Goal: Transaction & Acquisition: Book appointment/travel/reservation

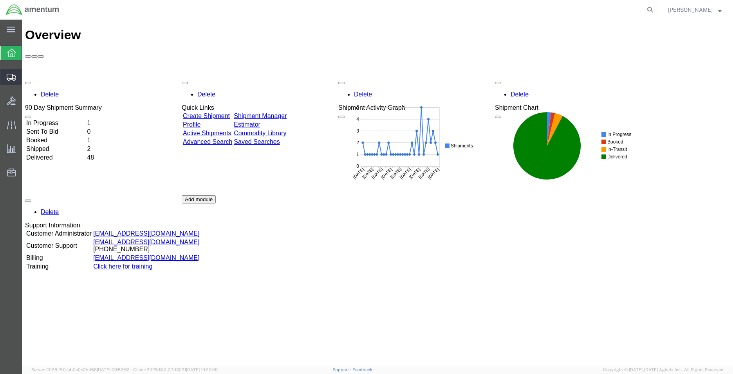
click at [0, 0] on span "Shipment Manager" at bounding box center [0, 0] width 0 height 0
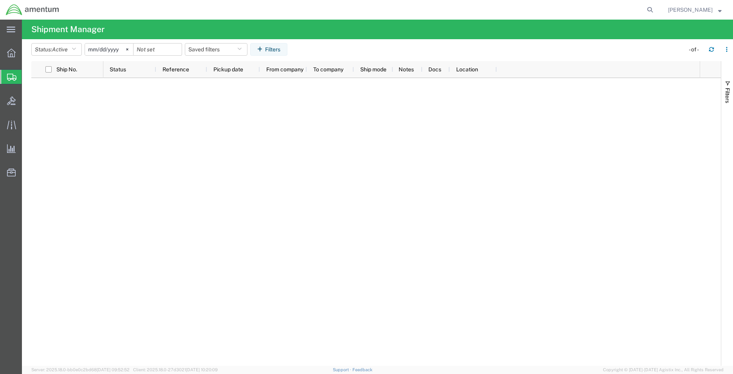
click at [0, 0] on span "Shipment Manager" at bounding box center [0, 0] width 0 height 0
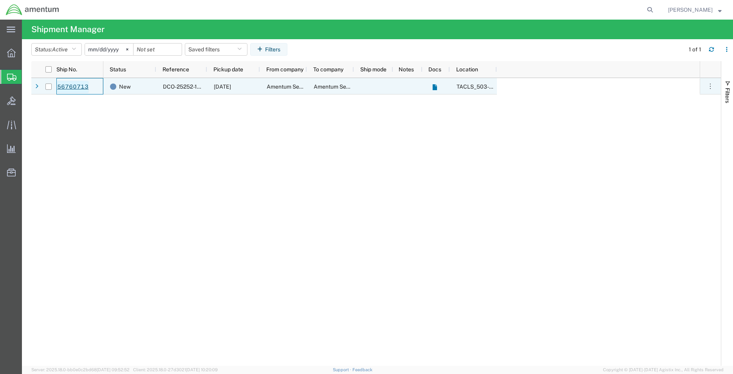
click at [78, 85] on link "56760713" at bounding box center [73, 87] width 32 height 13
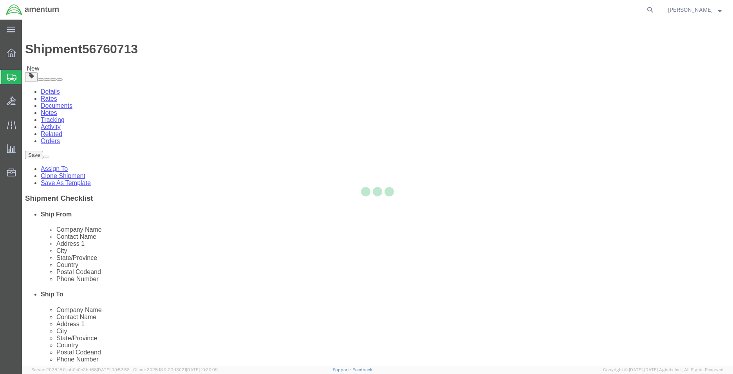
select select "42687"
select select "42712"
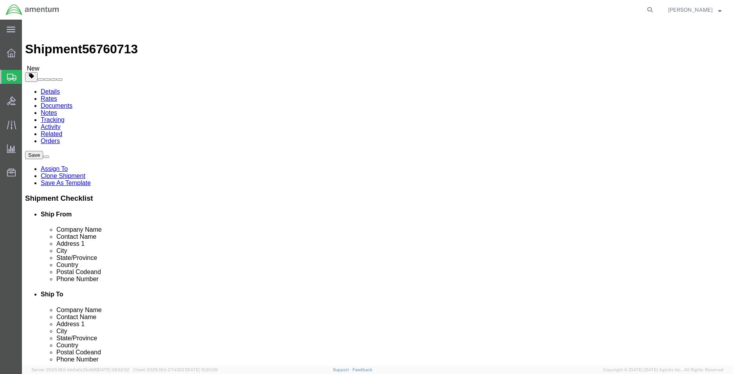
click button "Rate Shipment"
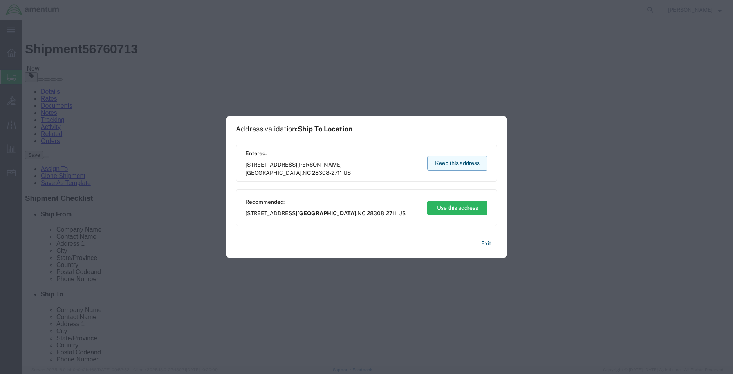
click at [441, 159] on button "Keep this address" at bounding box center [457, 163] width 60 height 14
